Goal: Navigation & Orientation: Find specific page/section

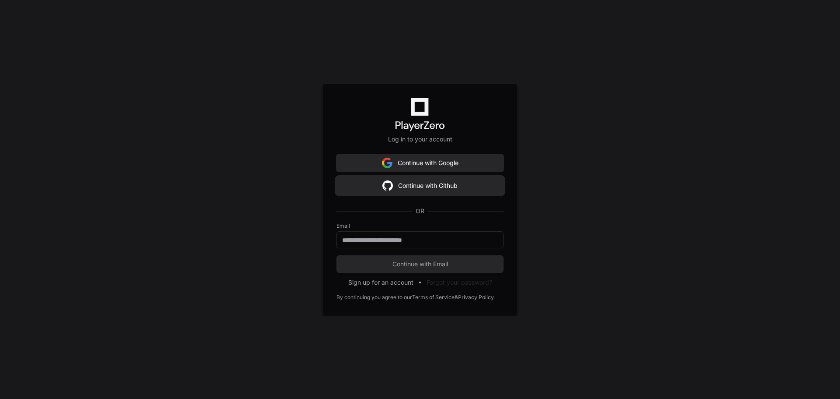
click at [449, 185] on button "Continue with Github" at bounding box center [419, 185] width 167 height 17
click at [366, 245] on div at bounding box center [419, 239] width 167 height 17
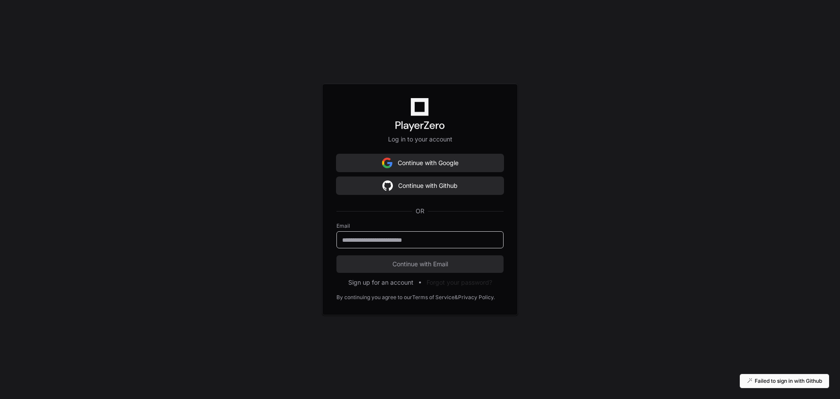
click at [369, 241] on input "email" at bounding box center [420, 239] width 156 height 9
click at [371, 238] on input "email" at bounding box center [420, 239] width 156 height 9
type input "*"
type input "**********"
click at [336, 255] on button "Continue with Email" at bounding box center [419, 263] width 167 height 17
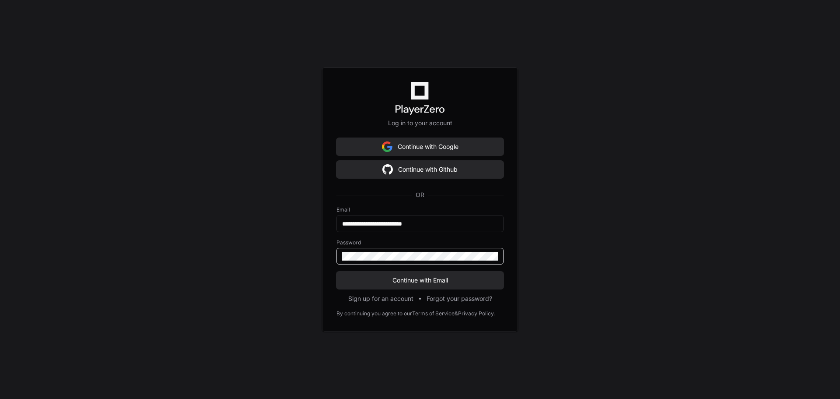
click at [336, 271] on button "Continue with Email" at bounding box center [419, 279] width 167 height 17
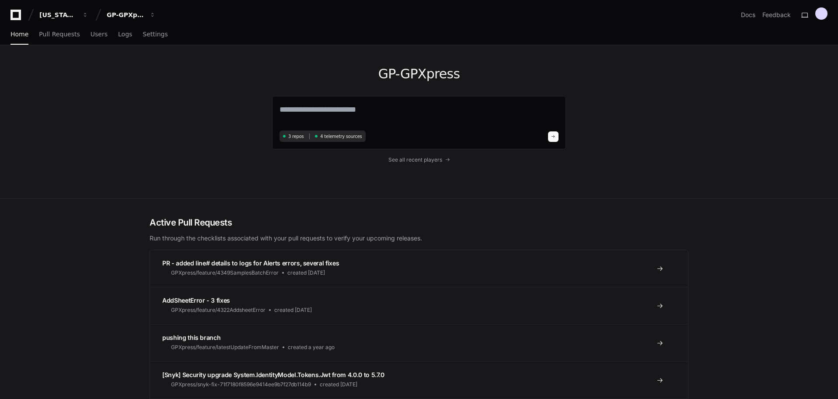
click at [142, 157] on div "GP-GPXpress 3 repos 4 telemetry sources See all recent players" at bounding box center [419, 121] width 560 height 153
click at [60, 33] on span "Pull Requests" at bounding box center [59, 33] width 41 height 5
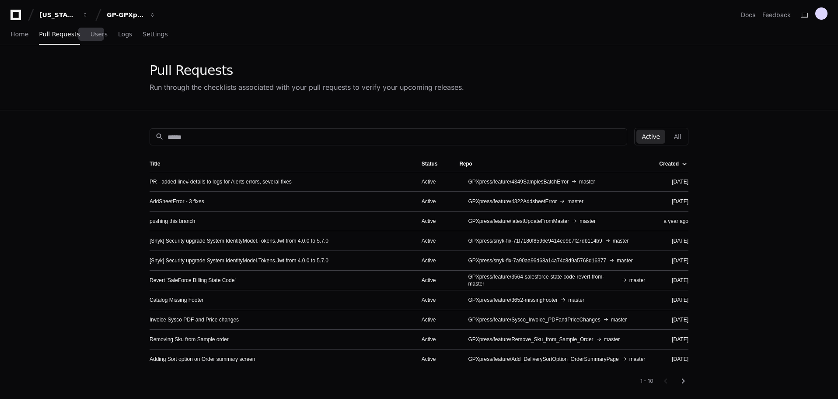
click at [98, 33] on div "Home Pull Requests Users Logs Settings" at bounding box center [88, 34] width 157 height 20
click at [140, 12] on div "GP-GPXpress" at bounding box center [126, 14] width 38 height 9
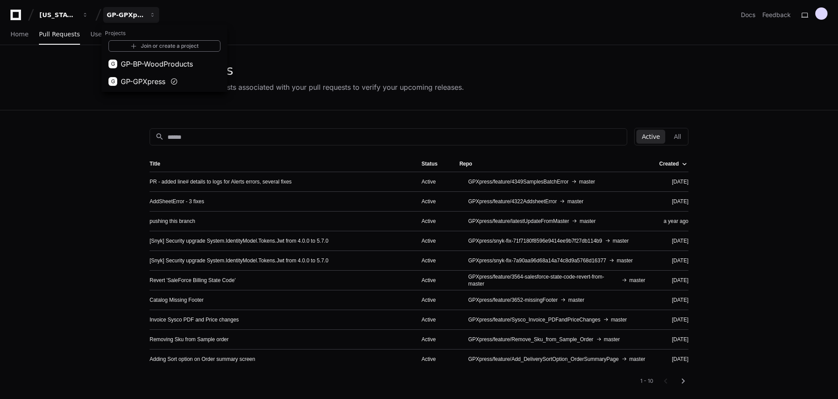
click at [46, 80] on div "Pull Requests Run through the checklists associated with your pull requests to …" at bounding box center [419, 77] width 838 height 65
